Goal: Ask a question: Seek information or help from site administrators or community

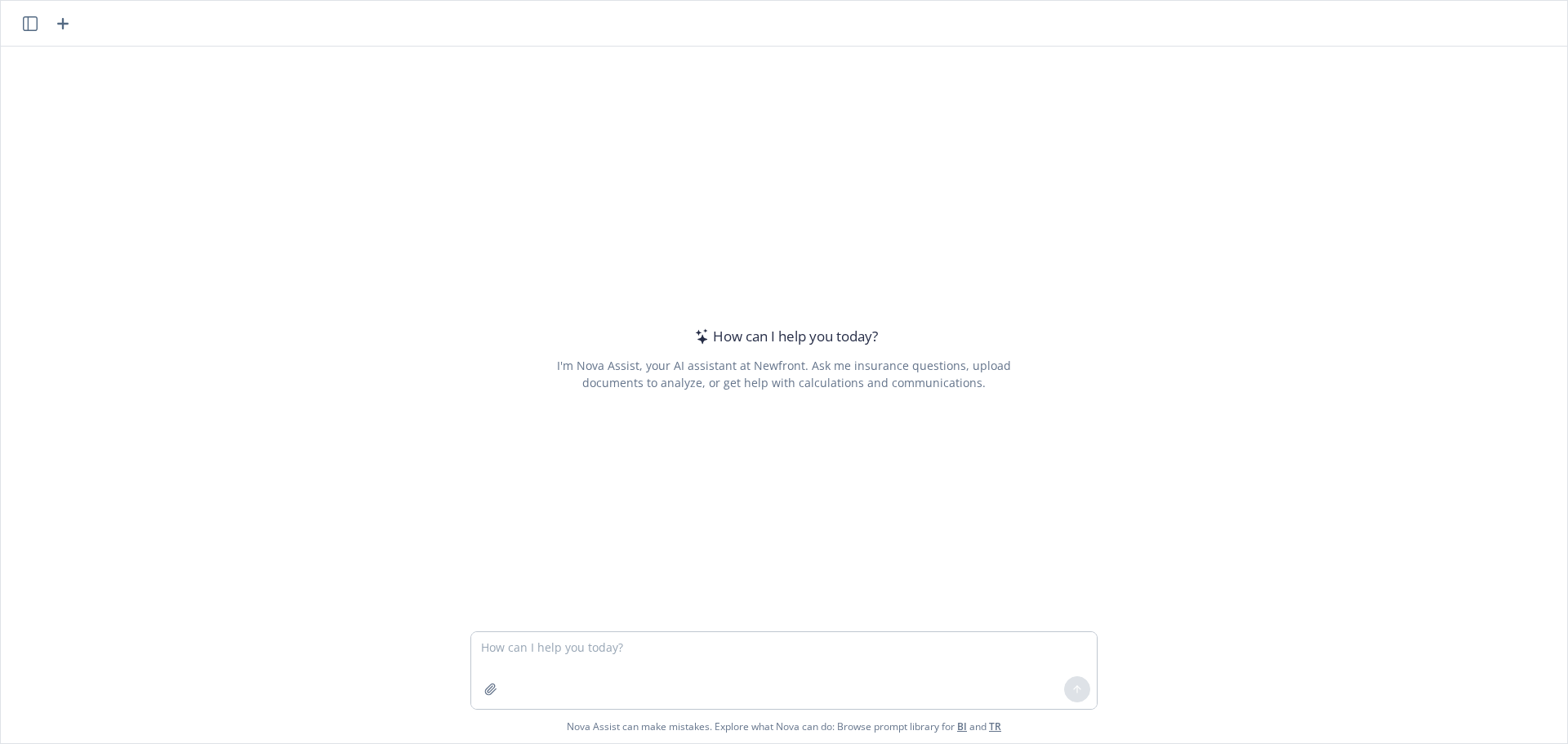
click at [695, 660] on textarea at bounding box center [783, 670] width 625 height 77
click at [500, 655] on textarea at bounding box center [783, 670] width 625 height 77
type textarea "please generate 12 different random strings, which are"
click at [324, 172] on div "How can I help you [DATE]? I'm Nova Assist, your AI assistant at Newfront. Ask …" at bounding box center [784, 338] width 1566 height 585
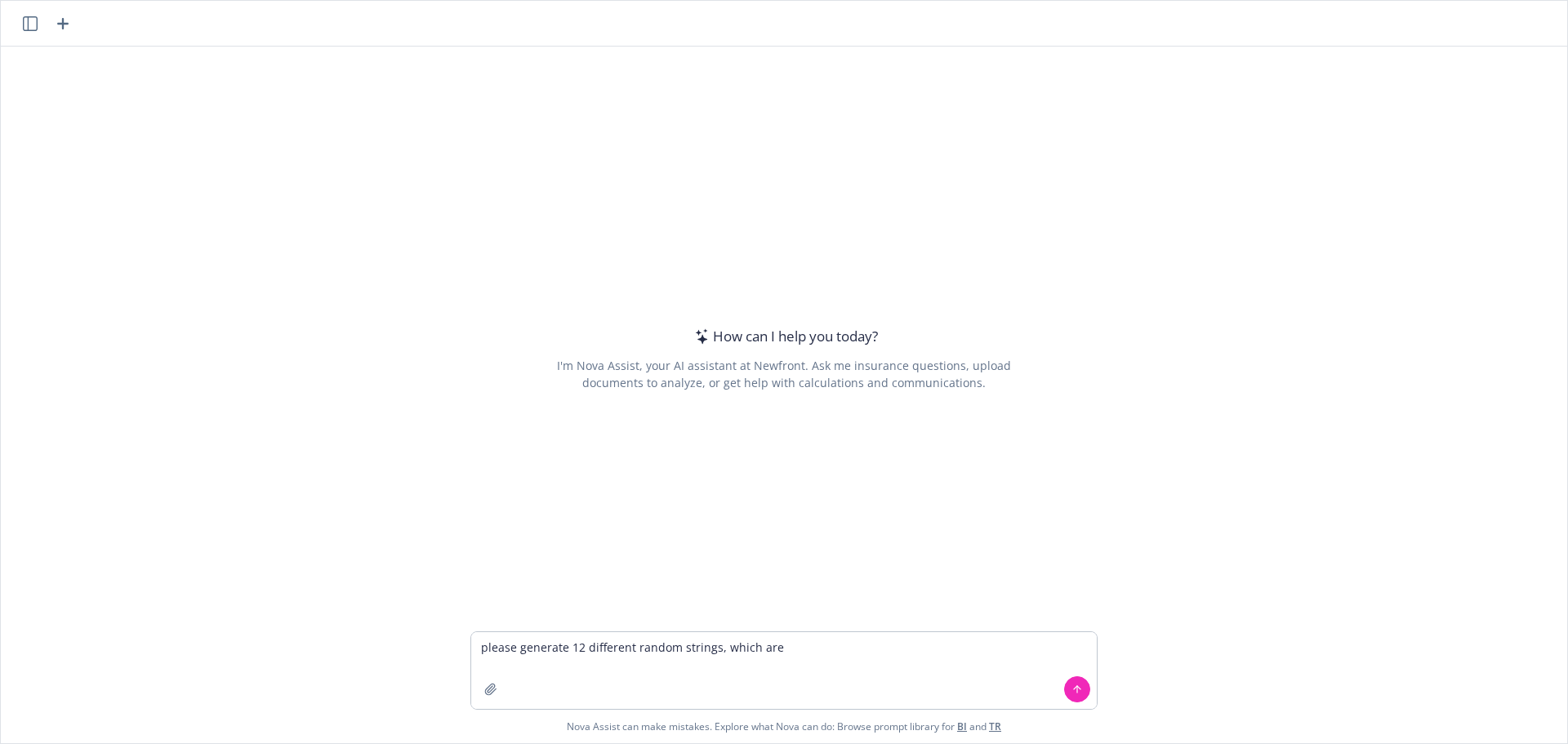
click at [324, 172] on div "How can I help you [DATE]? I'm Nova Assist, your AI assistant at Newfront. Ask …" at bounding box center [784, 338] width 1566 height 585
